Goal: Complete application form

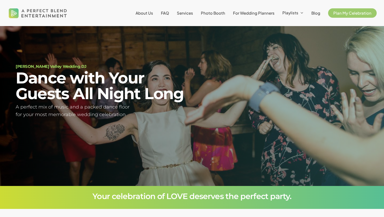
scroll to position [28, 0]
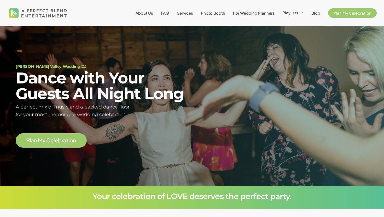
click at [250, 11] on span "For Wedding Planners" at bounding box center [254, 12] width 42 height 5
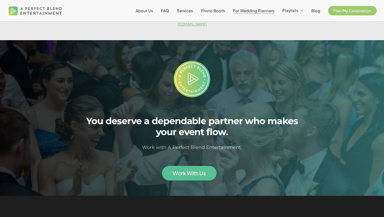
scroll to position [1030, 0]
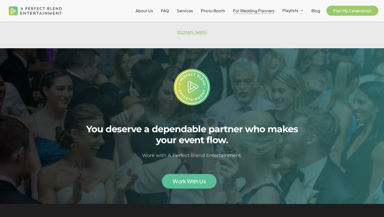
click at [336, 11] on span "Plan My Celebration" at bounding box center [352, 10] width 38 height 5
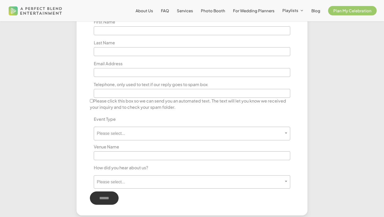
scroll to position [190, 0]
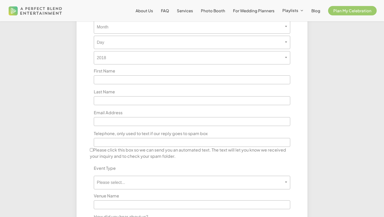
click at [18, 6] on img at bounding box center [35, 10] width 56 height 17
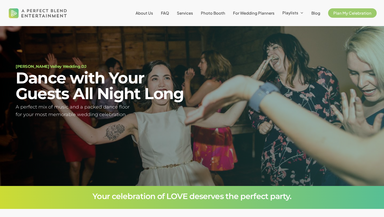
scroll to position [28, 0]
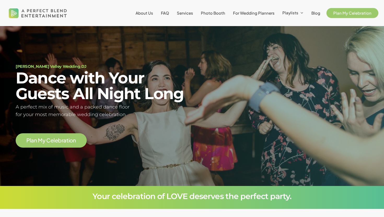
click at [358, 13] on span "Plan My Celebration" at bounding box center [352, 12] width 38 height 5
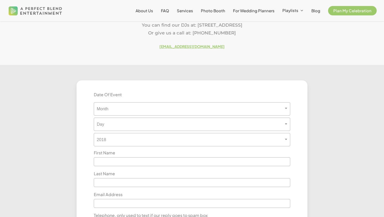
scroll to position [124, 0]
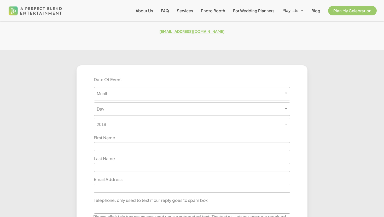
click at [208, 96] on span "Month" at bounding box center [192, 93] width 196 height 5
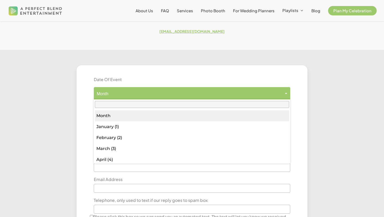
click at [207, 70] on div "**********" at bounding box center [192, 198] width 231 height 266
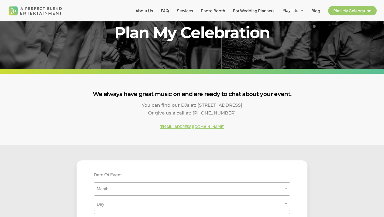
scroll to position [3, 0]
